Goal: Entertainment & Leisure: Consume media (video, audio)

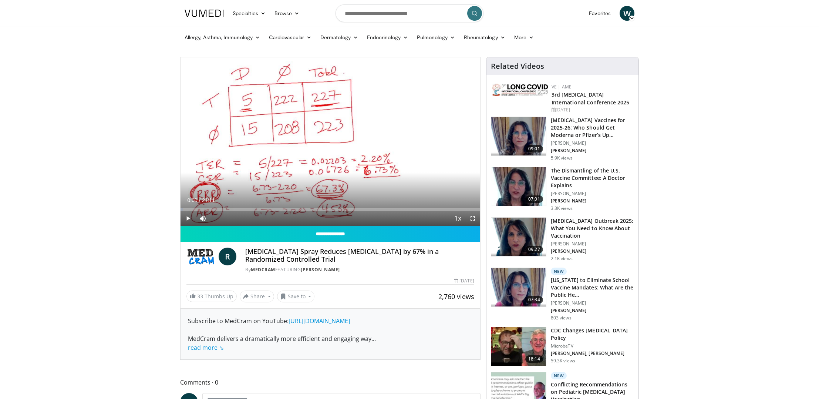
click at [188, 217] on span "Video Player" at bounding box center [188, 218] width 15 height 15
click at [472, 218] on span "Video Player" at bounding box center [472, 218] width 15 height 15
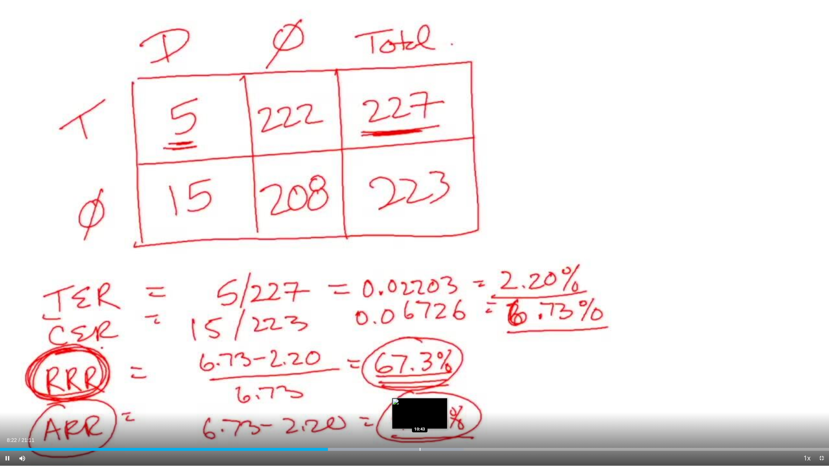
click at [420, 398] on div "Loaded : 55.92% 08:22 10:43" at bounding box center [414, 447] width 829 height 7
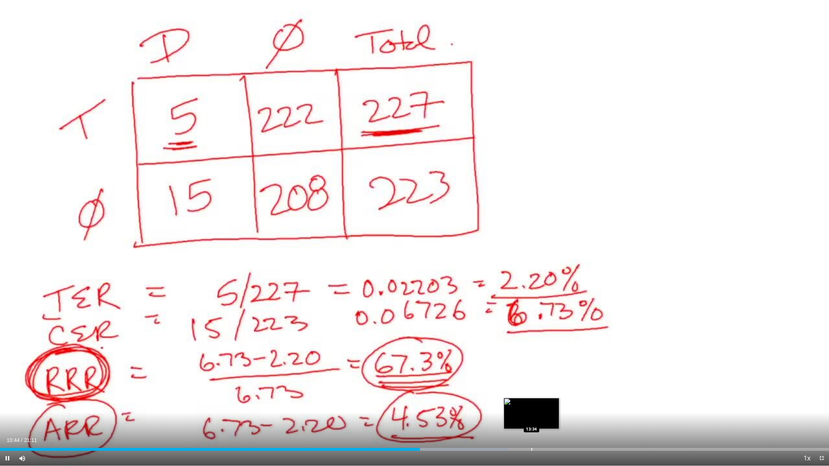
click at [532, 398] on div "Loaded : 61.43% 10:44 13:34" at bounding box center [414, 447] width 829 height 7
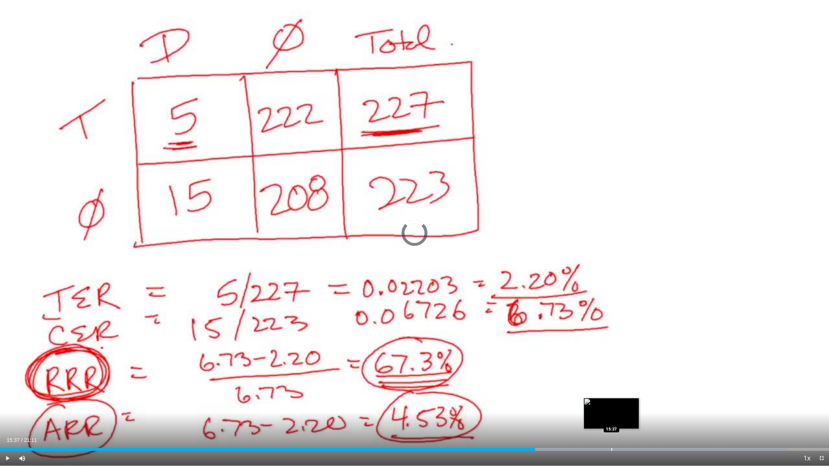
click at [611, 398] on div "Progress Bar" at bounding box center [611, 449] width 1 height 3
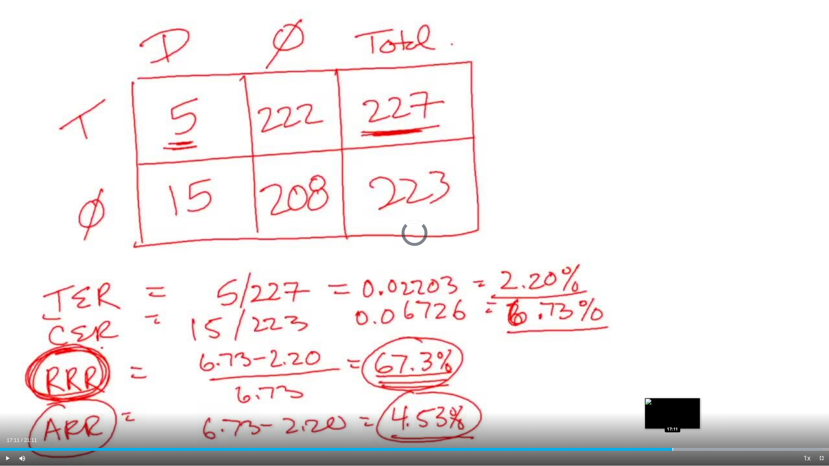
click at [672, 398] on div "Loaded : 99.23% 17:11 17:11" at bounding box center [414, 447] width 829 height 7
click at [719, 398] on div "Loaded : 99.97% 17:12 18:23" at bounding box center [414, 447] width 829 height 7
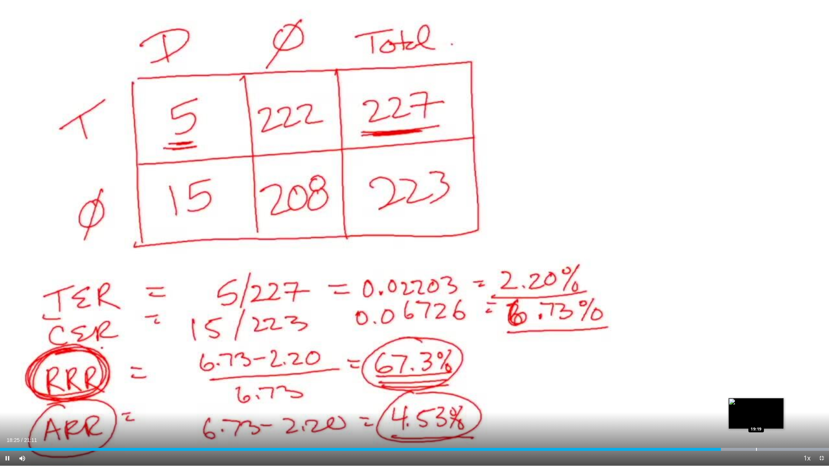
click at [756, 398] on div "Progress Bar" at bounding box center [756, 449] width 1 height 3
click at [773, 398] on div "Progress Bar" at bounding box center [773, 449] width 1 height 3
click at [791, 398] on div "Progress Bar" at bounding box center [702, 449] width 253 height 3
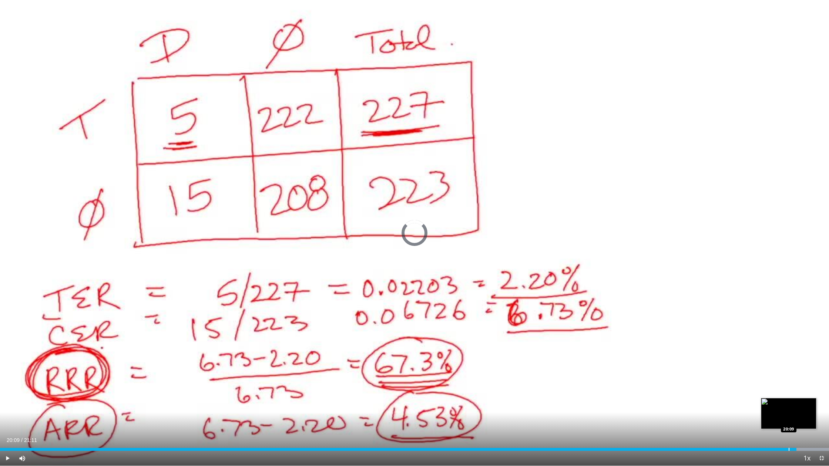
click at [788, 398] on div "Progress Bar" at bounding box center [788, 449] width 1 height 3
click at [784, 398] on div "21:03" at bounding box center [412, 449] width 824 height 3
click at [773, 398] on div "Progress Bar" at bounding box center [773, 449] width 1 height 3
click at [761, 398] on div "Progress Bar" at bounding box center [761, 449] width 1 height 3
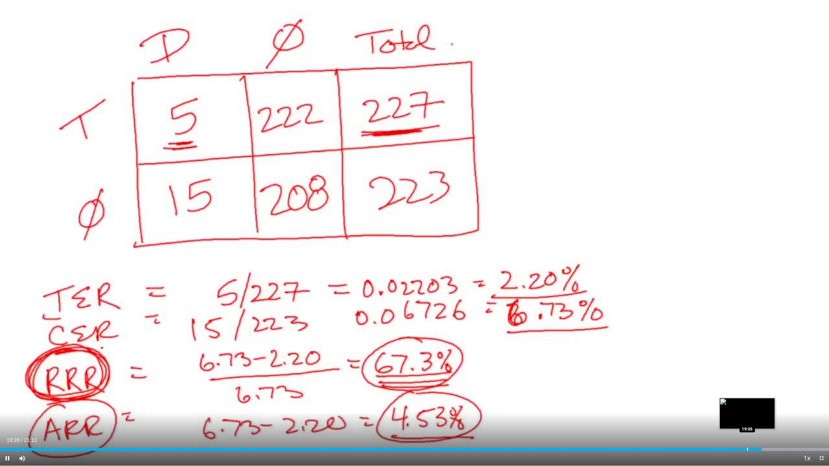
click at [747, 398] on div "Progress Bar" at bounding box center [747, 449] width 1 height 3
click at [733, 398] on div "Progress Bar" at bounding box center [733, 449] width 1 height 3
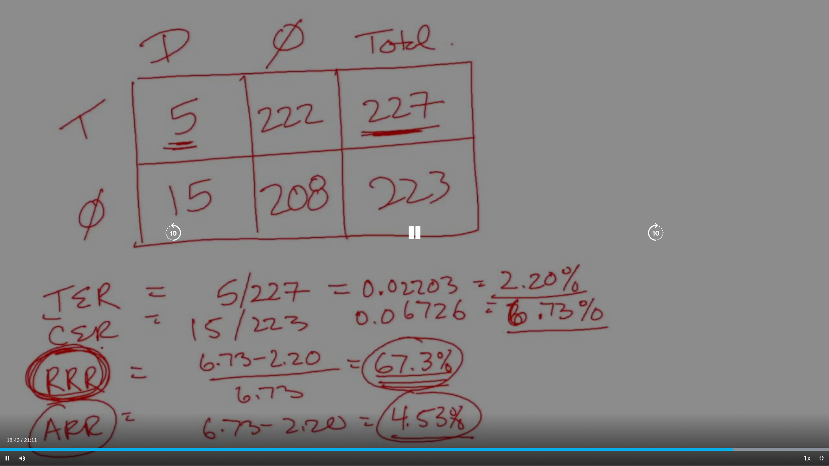
click at [718, 398] on video-js "**********" at bounding box center [414, 233] width 829 height 466
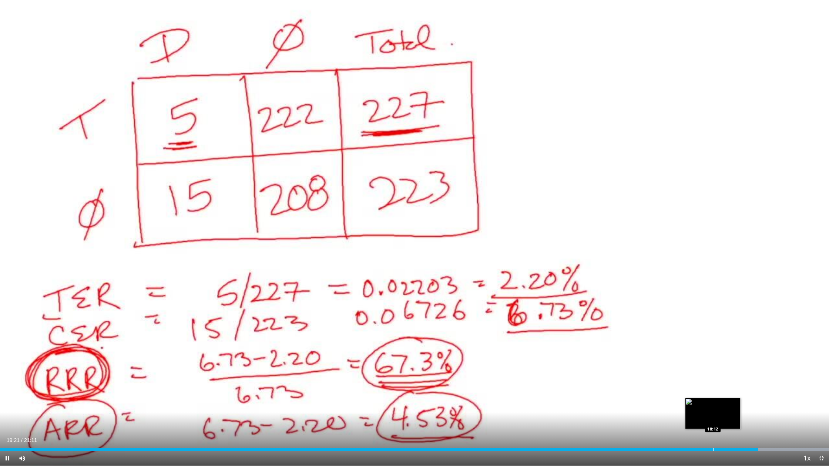
click at [713, 398] on div "Progress Bar" at bounding box center [713, 449] width 1 height 3
click at [694, 398] on div "Progress Bar" at bounding box center [694, 449] width 1 height 3
click at [685, 398] on div "Progress Bar" at bounding box center [685, 449] width 1 height 3
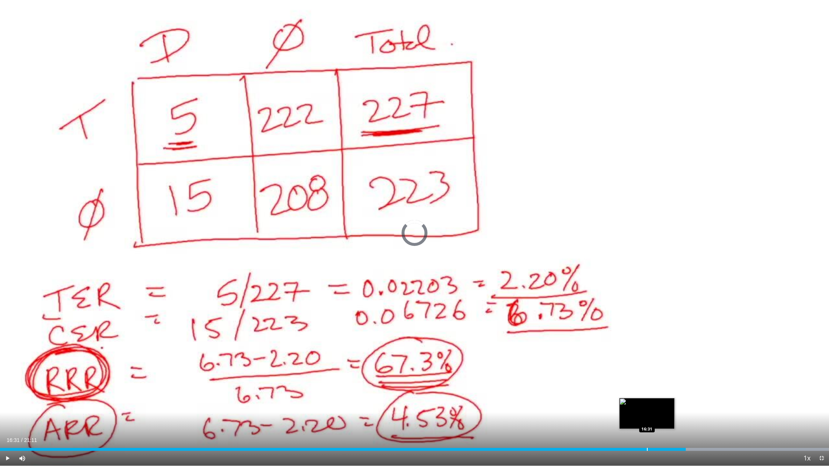
click at [647, 398] on div "Progress Bar" at bounding box center [647, 449] width 1 height 3
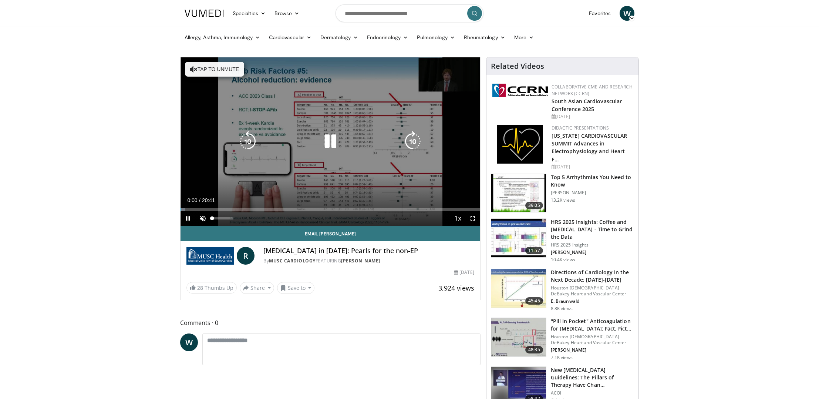
click at [204, 215] on span "Video Player" at bounding box center [202, 218] width 15 height 15
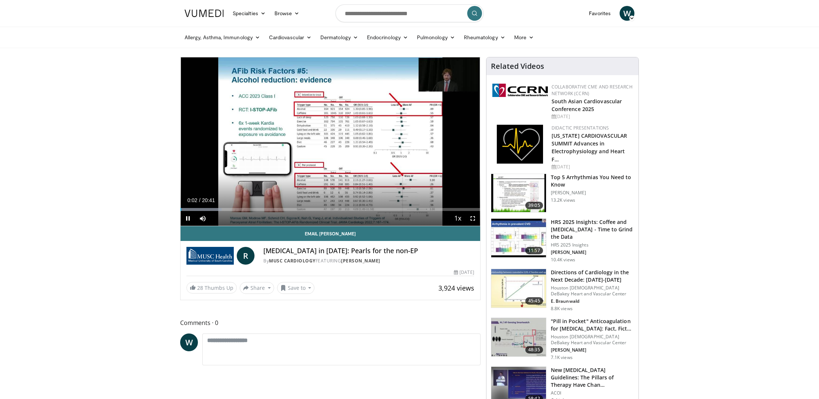
click at [472, 218] on span "Video Player" at bounding box center [472, 218] width 15 height 15
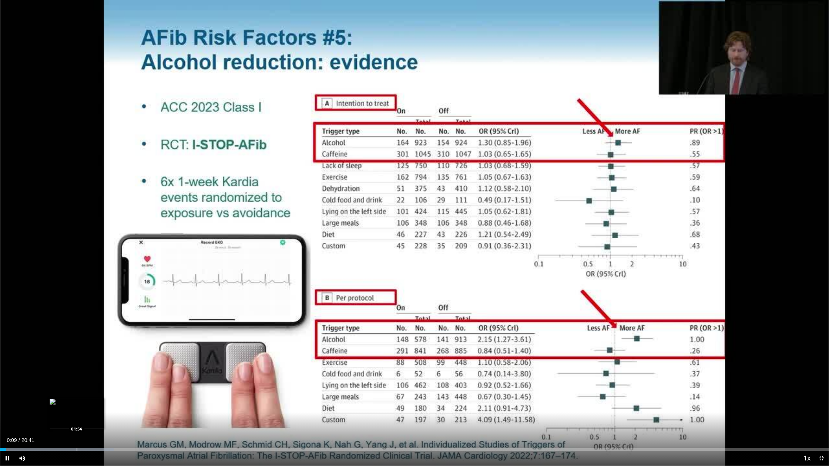
click at [77, 398] on div "Progress Bar" at bounding box center [77, 449] width 1 height 3
click at [105, 398] on div "Progress Bar" at bounding box center [105, 449] width 1 height 3
click at [138, 398] on div "Progress Bar" at bounding box center [138, 449] width 1 height 3
click at [149, 398] on div "Progress Bar" at bounding box center [149, 449] width 1 height 3
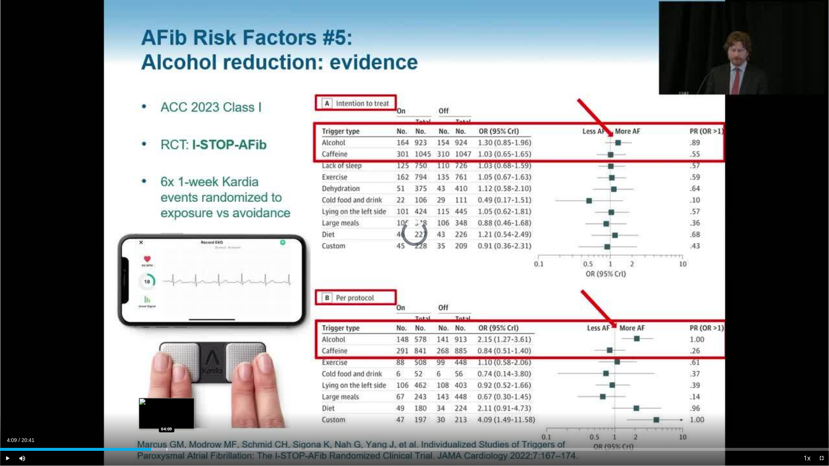
click at [166, 398] on div "Progress Bar" at bounding box center [166, 449] width 1 height 3
click at [186, 398] on div "Progress Bar" at bounding box center [186, 449] width 1 height 3
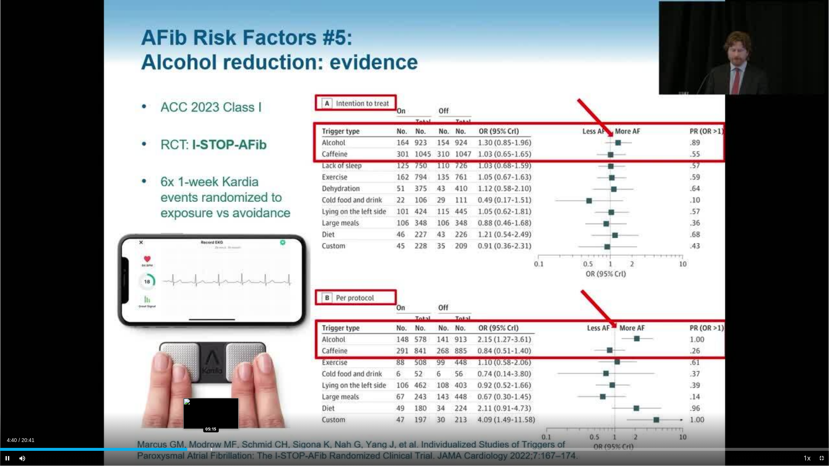
click at [211, 398] on div "Progress Bar" at bounding box center [211, 449] width 1 height 3
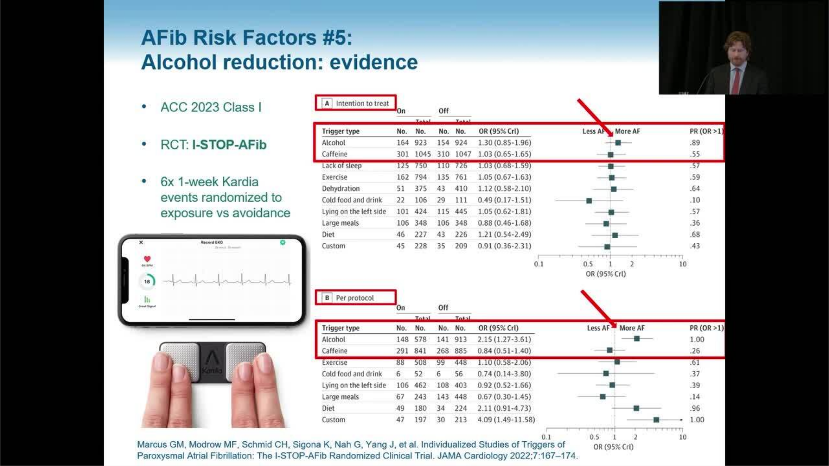
click at [233, 398] on div "10 seconds Tap to unmute" at bounding box center [414, 233] width 829 height 466
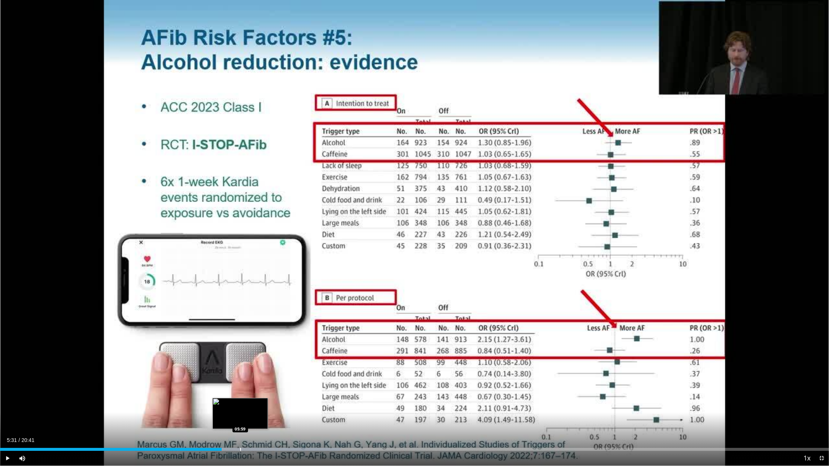
click at [240, 398] on div "Progress Bar" at bounding box center [240, 449] width 1 height 3
click at [10, 398] on span "Video Player" at bounding box center [7, 458] width 15 height 15
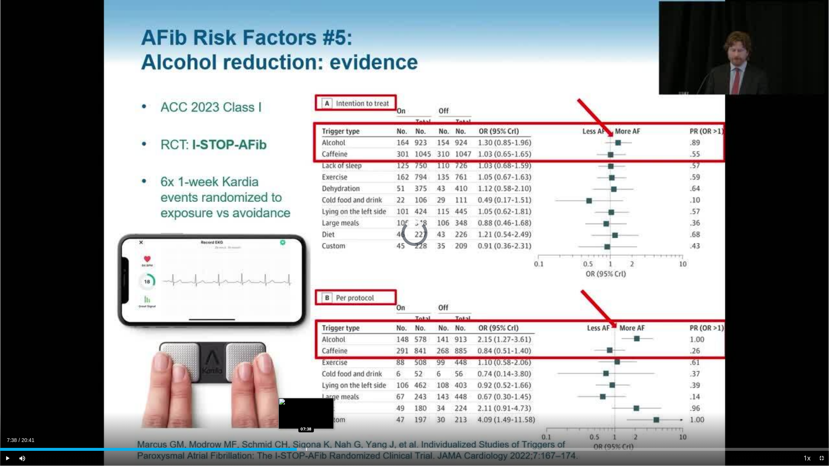
click at [306, 398] on div "Progress Bar" at bounding box center [306, 449] width 1 height 3
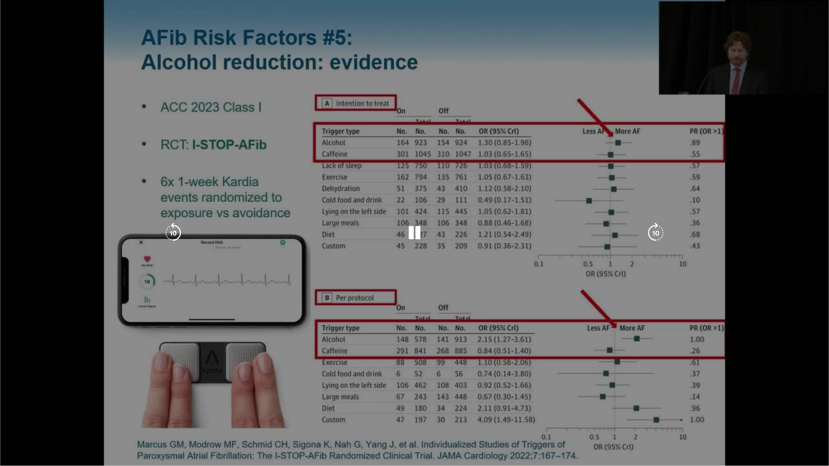
click at [319, 398] on video-js "**********" at bounding box center [414, 233] width 829 height 466
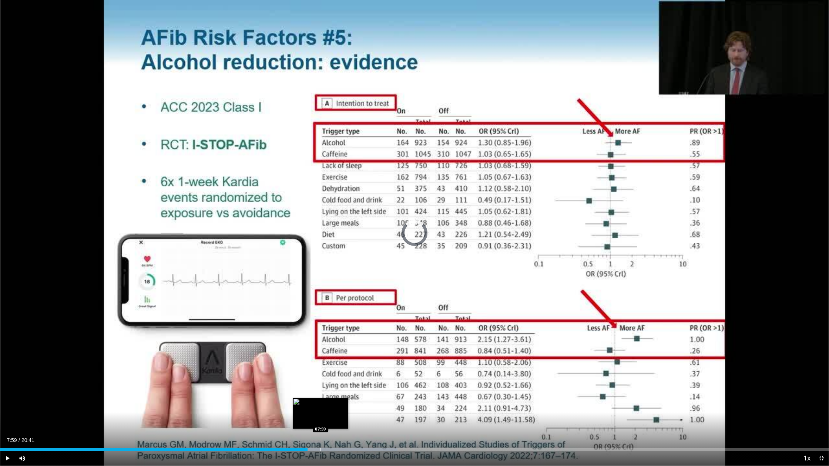
click at [320, 398] on div "Progress Bar" at bounding box center [320, 449] width 1 height 3
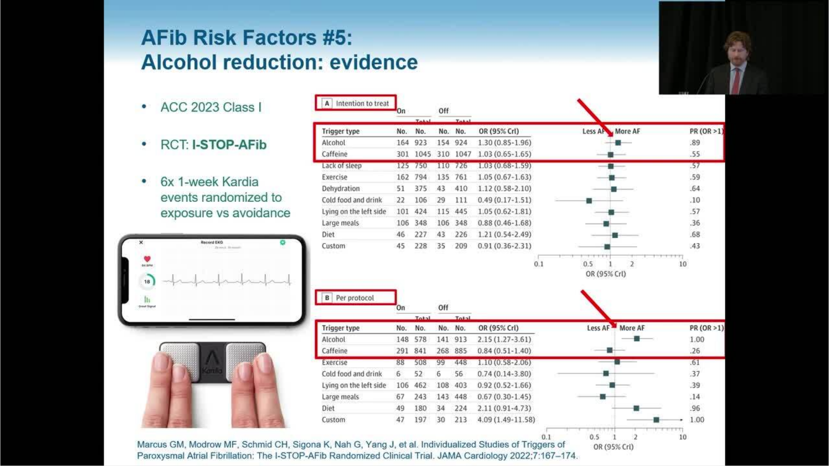
click at [332, 398] on video-js "**********" at bounding box center [414, 233] width 829 height 466
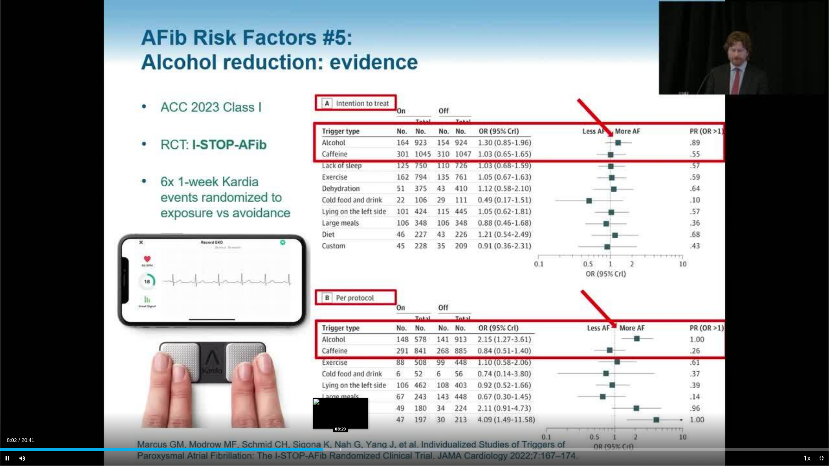
click at [340, 398] on div "Progress Bar" at bounding box center [340, 449] width 1 height 3
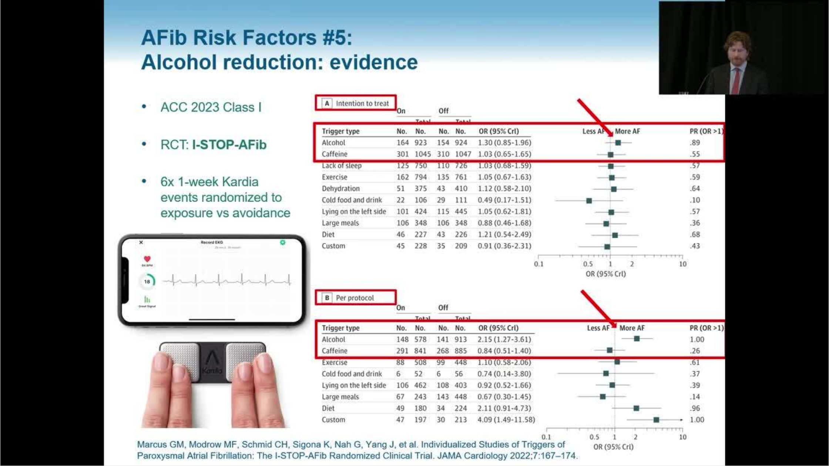
click at [351, 398] on video-js "**********" at bounding box center [414, 233] width 829 height 466
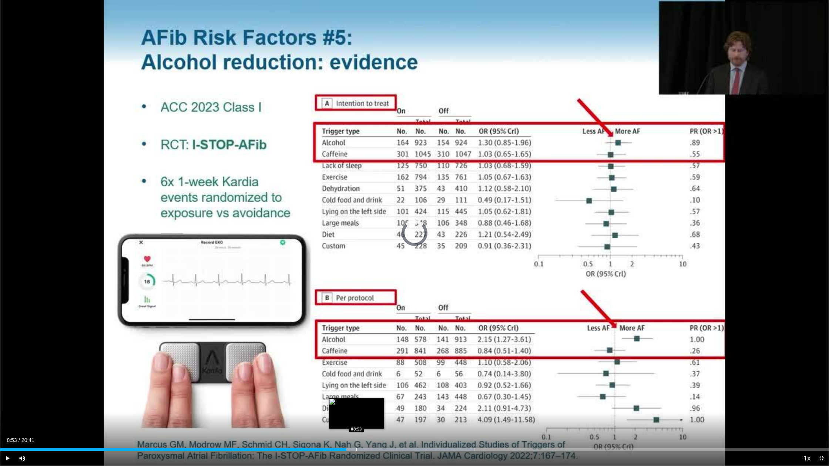
click at [356, 398] on div "Progress Bar" at bounding box center [356, 449] width 1 height 3
click at [368, 398] on div "Progress Bar" at bounding box center [368, 449] width 1 height 3
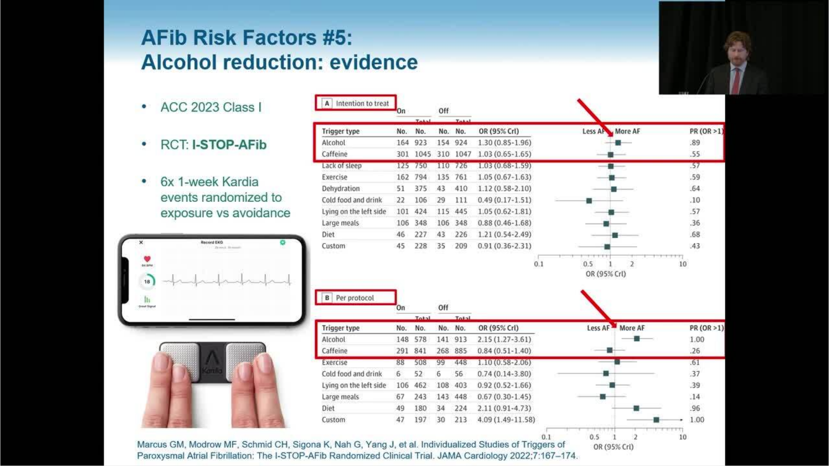
click at [379, 398] on div "10 seconds Tap to unmute" at bounding box center [414, 233] width 829 height 466
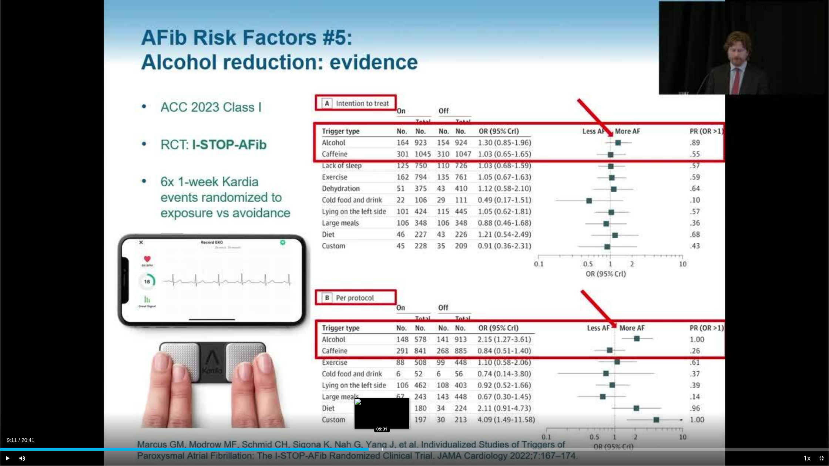
click at [382, 398] on div "Progress Bar" at bounding box center [382, 449] width 1 height 3
click at [9, 398] on span "Video Player" at bounding box center [7, 458] width 15 height 15
click at [409, 398] on div "Progress Bar" at bounding box center [409, 449] width 1 height 3
click at [404, 398] on div "Progress Bar" at bounding box center [404, 449] width 1 height 3
click at [420, 398] on div "Progress Bar" at bounding box center [420, 449] width 1 height 3
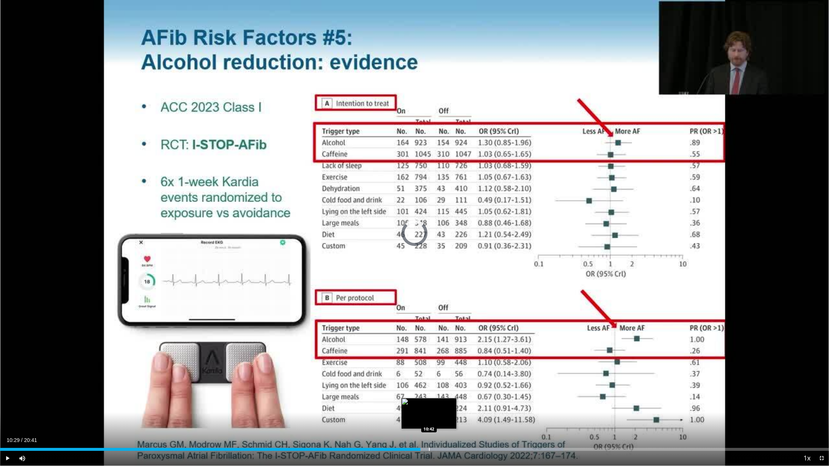
click at [429, 398] on div "Progress Bar" at bounding box center [429, 449] width 1 height 3
click at [437, 398] on div "Progress Bar" at bounding box center [437, 449] width 1 height 3
click at [448, 398] on div "Progress Bar" at bounding box center [448, 449] width 1 height 3
click at [460, 398] on div "Progress Bar" at bounding box center [460, 449] width 1 height 3
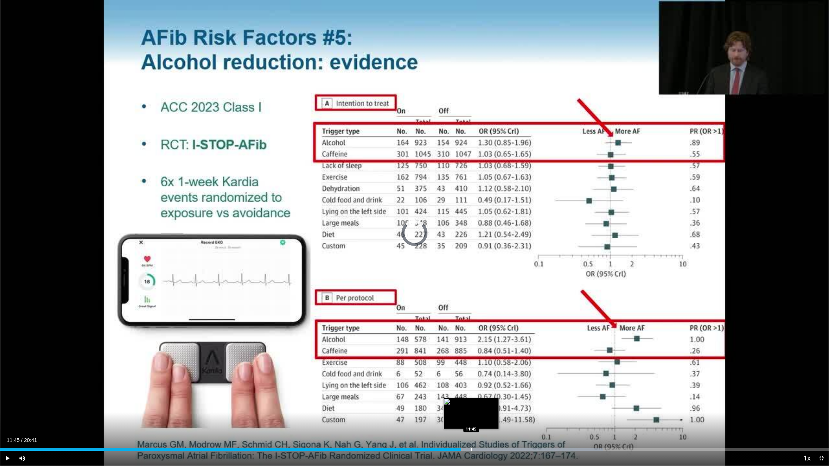
click at [471, 398] on div "Progress Bar" at bounding box center [471, 449] width 1 height 3
click at [506, 398] on div "Progress Bar" at bounding box center [506, 449] width 1 height 3
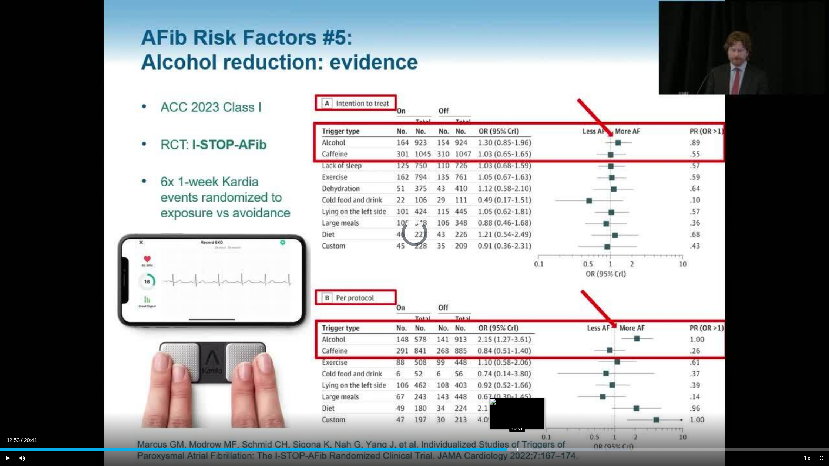
click at [517, 398] on div "Progress Bar" at bounding box center [517, 449] width 1 height 3
click at [515, 398] on div "Progress Bar" at bounding box center [515, 449] width 1 height 3
click at [6, 398] on span "Video Player" at bounding box center [7, 458] width 15 height 15
click at [7, 398] on span "Video Player" at bounding box center [7, 458] width 15 height 15
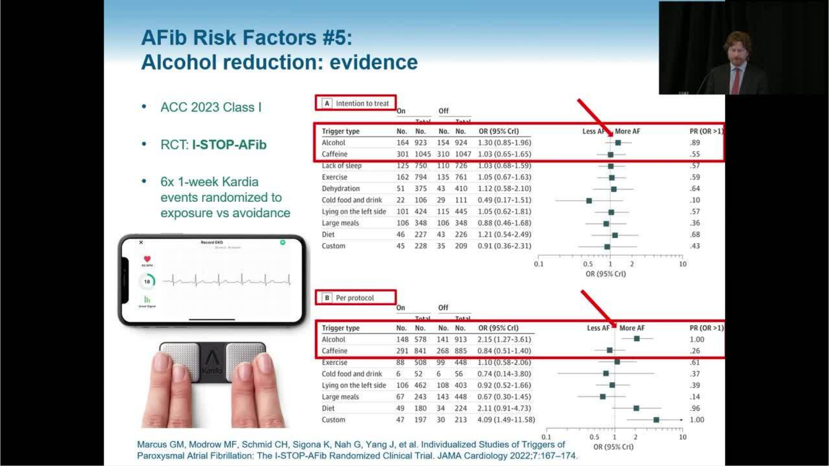
click at [526, 398] on div "10 seconds Tap to unmute" at bounding box center [414, 233] width 829 height 466
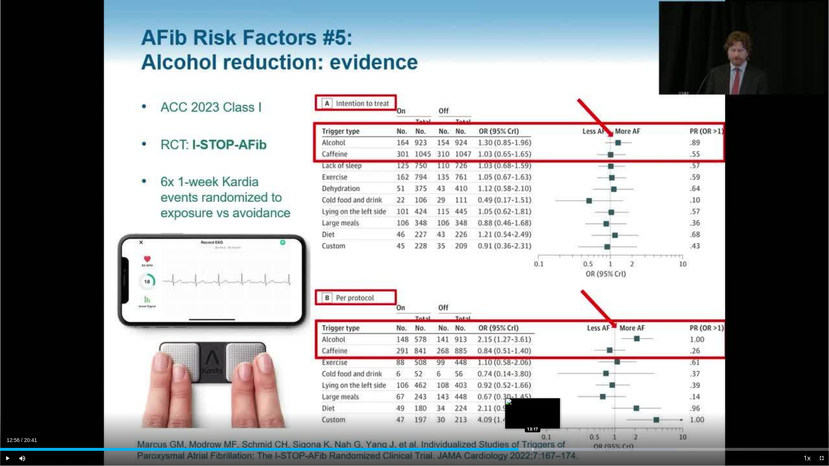
click at [532, 398] on div "Progress Bar" at bounding box center [532, 449] width 1 height 3
click at [9, 398] on span "Video Player" at bounding box center [7, 458] width 15 height 15
click at [545, 398] on div "Progress Bar" at bounding box center [545, 449] width 1 height 3
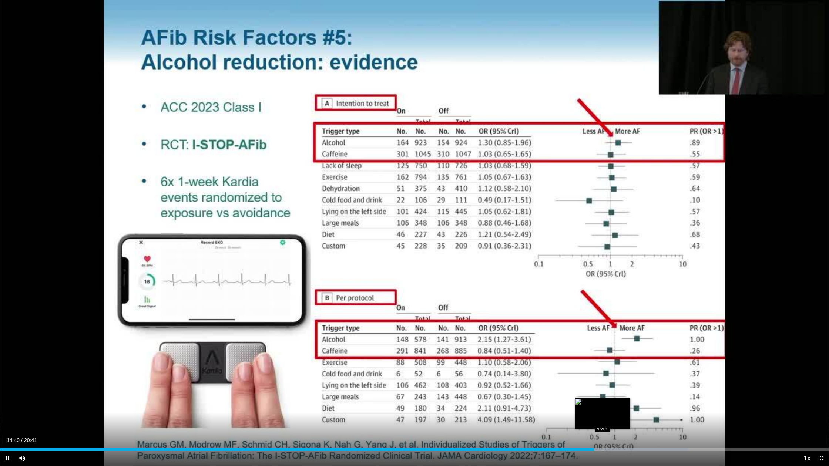
click at [602, 398] on video-js "**********" at bounding box center [414, 233] width 829 height 466
click at [606, 398] on div "Progress Bar" at bounding box center [606, 449] width 1 height 3
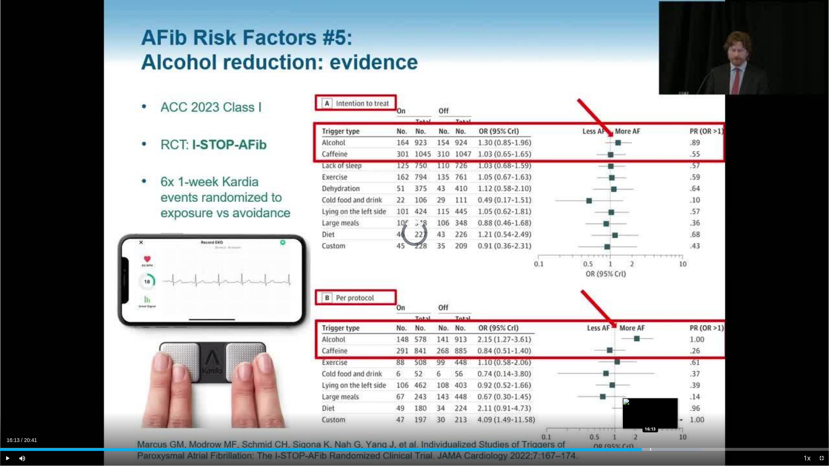
click at [650, 398] on div "Progress Bar" at bounding box center [650, 449] width 1 height 3
click at [659, 398] on div "Progress Bar" at bounding box center [659, 449] width 1 height 3
click at [669, 398] on div "Progress Bar" at bounding box center [669, 449] width 1 height 3
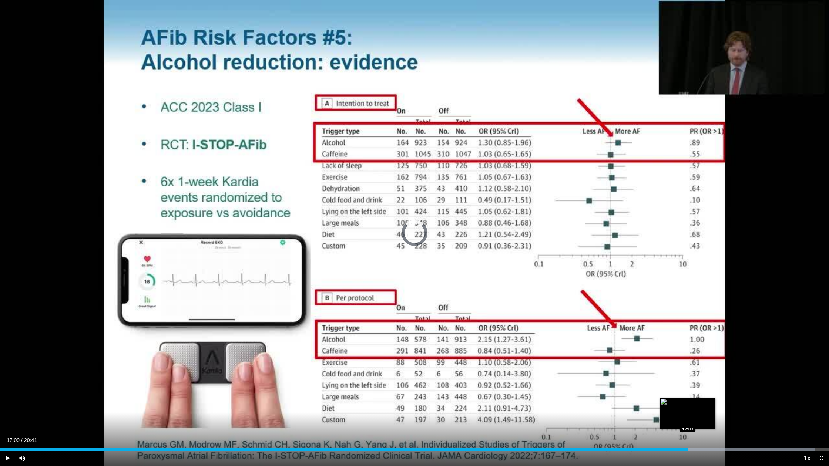
click at [687, 398] on div "Progress Bar" at bounding box center [687, 449] width 1 height 3
click at [703, 398] on div "Progress Bar" at bounding box center [703, 449] width 1 height 3
click at [718, 398] on div "Progress Bar" at bounding box center [718, 449] width 1 height 3
click at [731, 398] on div "Progress Bar" at bounding box center [731, 449] width 1 height 3
click at [744, 398] on div "Progress Bar" at bounding box center [744, 449] width 1 height 3
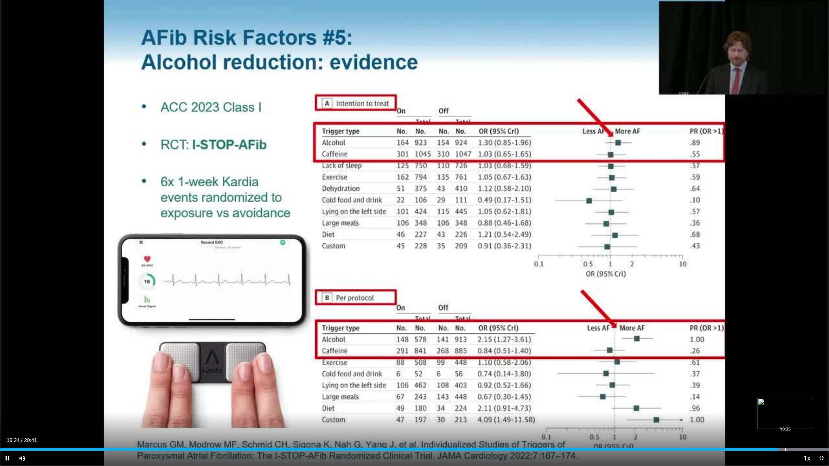
click at [785, 398] on div "Progress Bar" at bounding box center [785, 449] width 1 height 3
click at [794, 398] on div "Progress Bar" at bounding box center [794, 449] width 1 height 3
click at [801, 398] on div "Progress Bar" at bounding box center [800, 449] width 1 height 3
